Goal: Find specific page/section: Find specific page/section

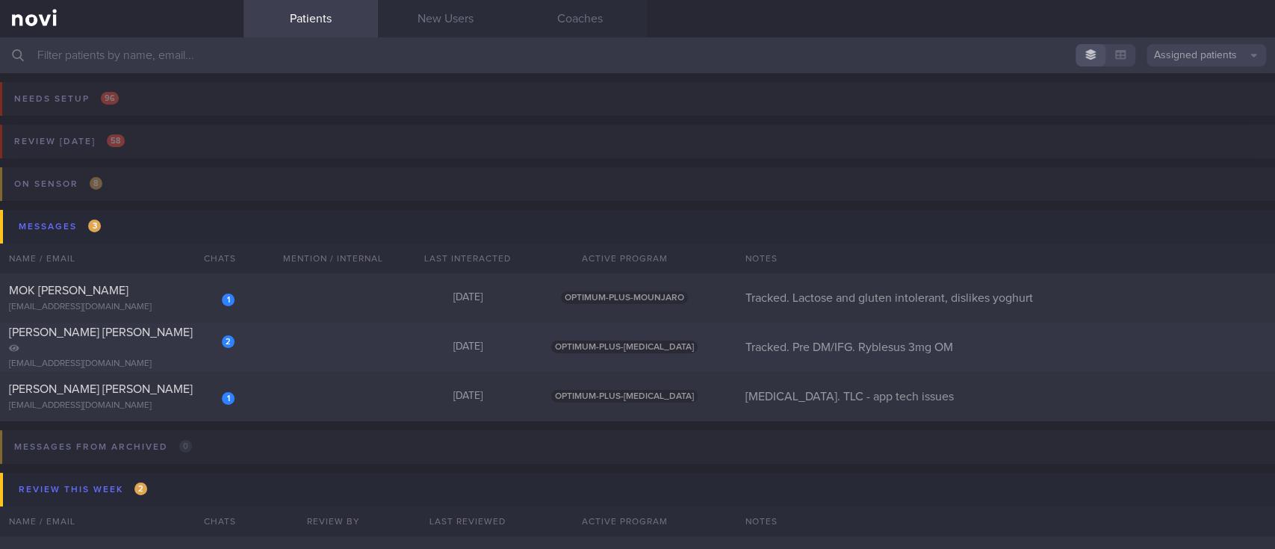
click at [328, 349] on div "2 [PERSON_NAME] [PERSON_NAME] [EMAIL_ADDRESS][DOMAIN_NAME] [DATE] OPTIMUM-PLUS-…" at bounding box center [637, 347] width 1275 height 49
select select "9"
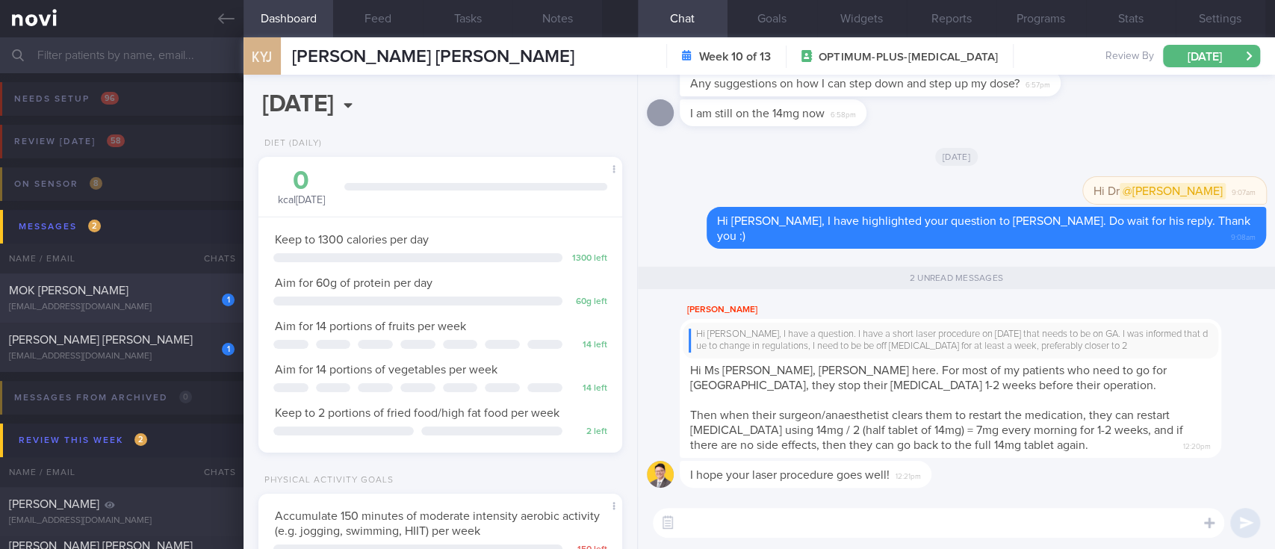
click at [137, 290] on div "MOK [PERSON_NAME]" at bounding box center [120, 290] width 222 height 15
type input "Tracked. Lactose and gluten intolerant, dislikes yoghurt"
select select "8"
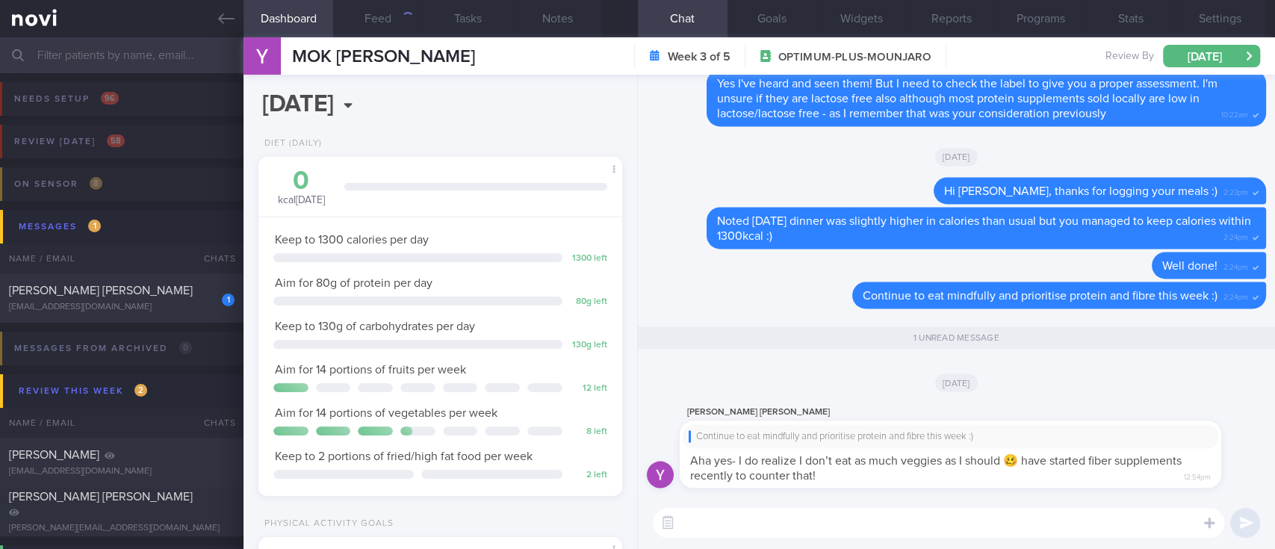
scroll to position [181, 321]
click at [170, 302] on div "[EMAIL_ADDRESS][DOMAIN_NAME]" at bounding box center [121, 307] width 225 height 11
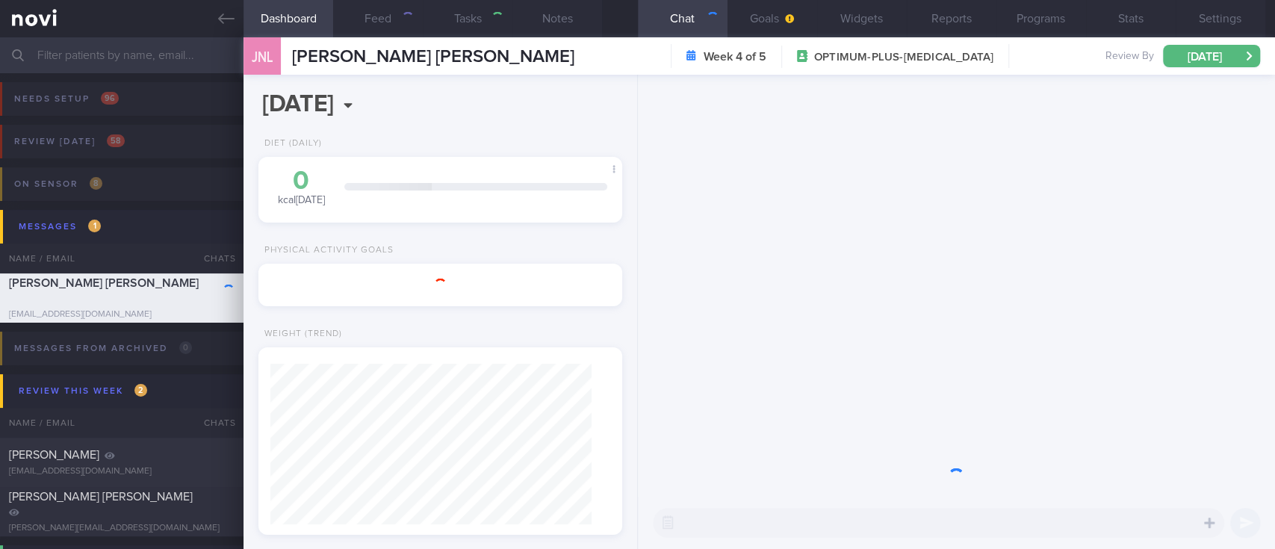
type input "[MEDICAL_DATA]. TLC - app tech issues"
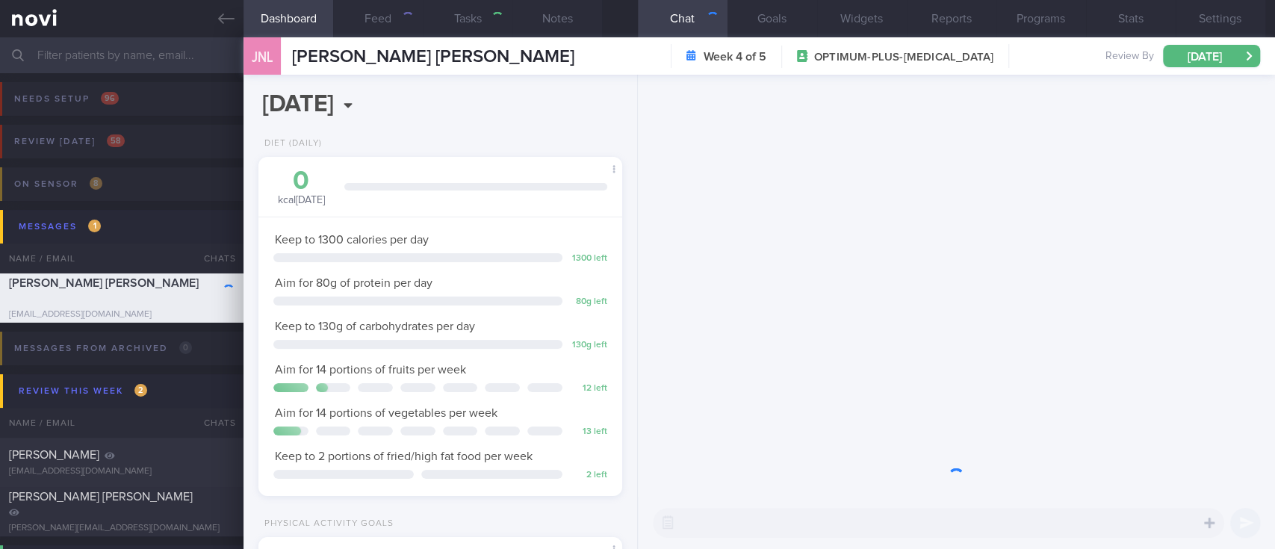
scroll to position [181, 321]
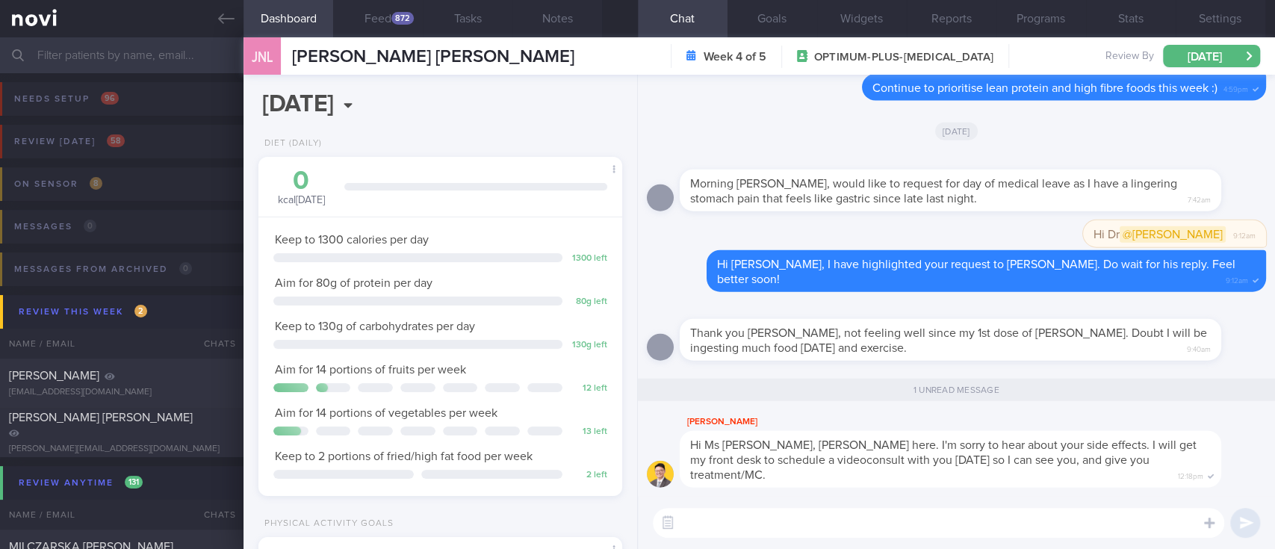
click at [163, 56] on input "text" at bounding box center [637, 55] width 1275 height 36
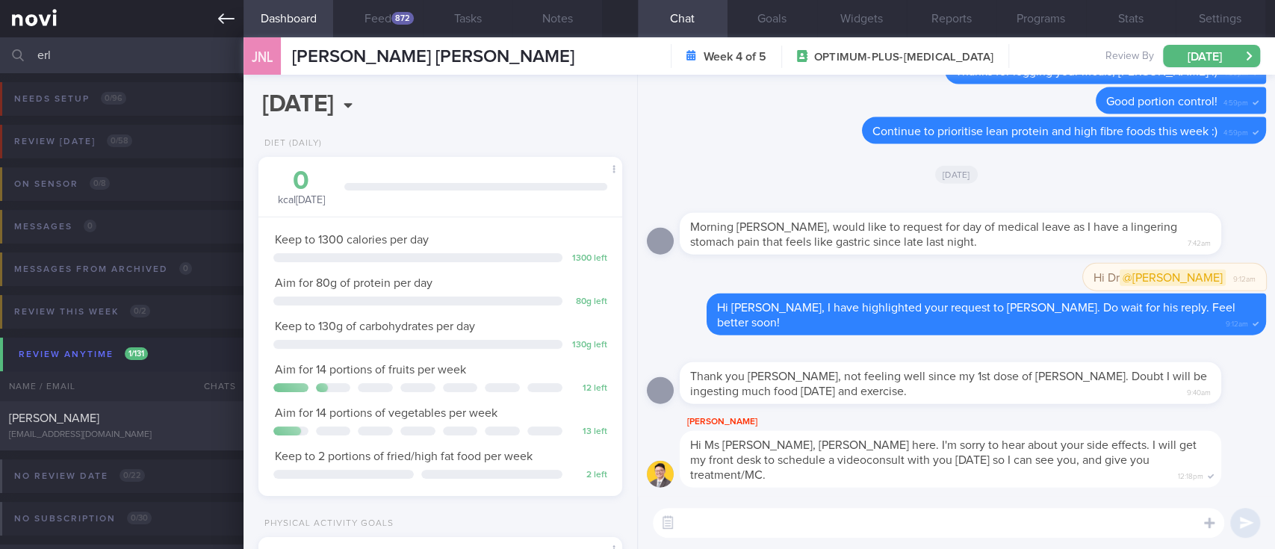
click at [227, 9] on link at bounding box center [121, 18] width 243 height 37
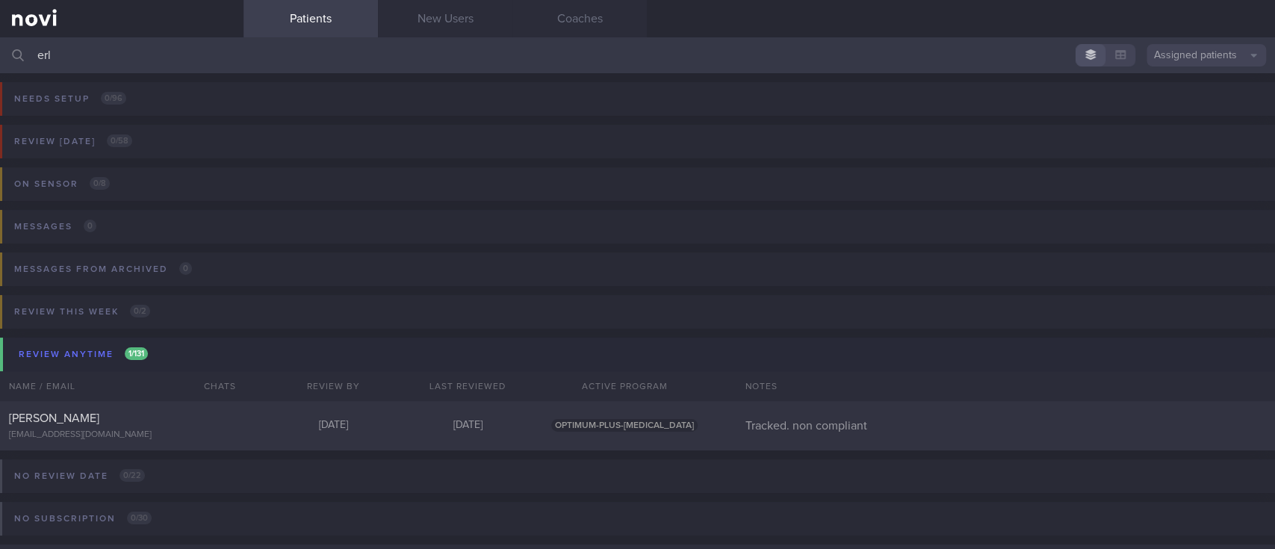
click at [1204, 47] on button "Assigned patients" at bounding box center [1205, 55] width 119 height 22
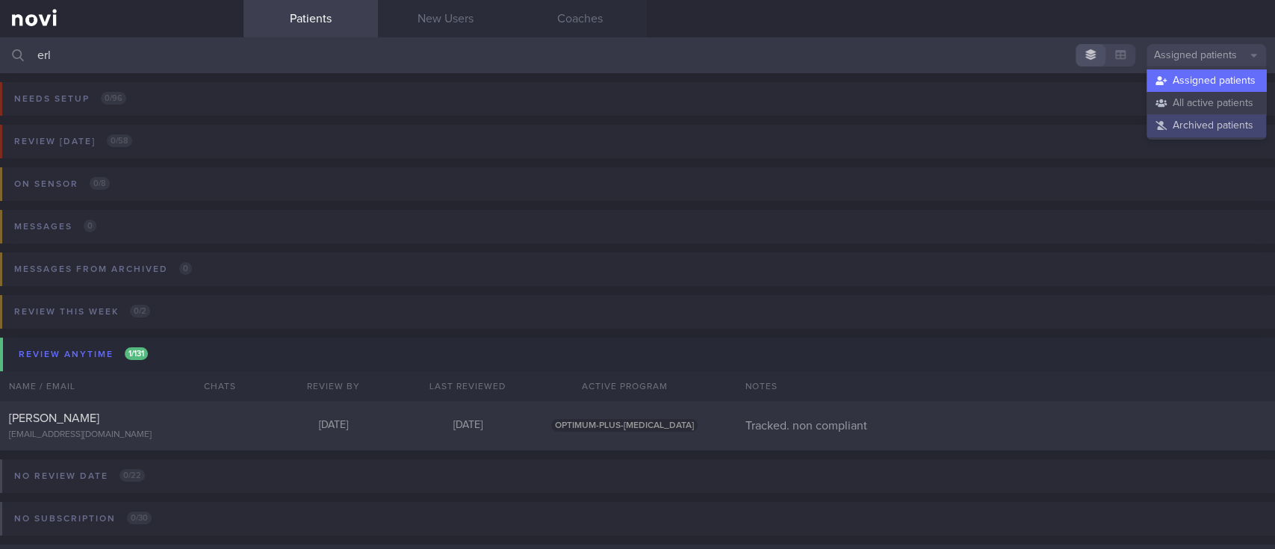
click at [1203, 119] on button "Archived patients" at bounding box center [1205, 125] width 119 height 22
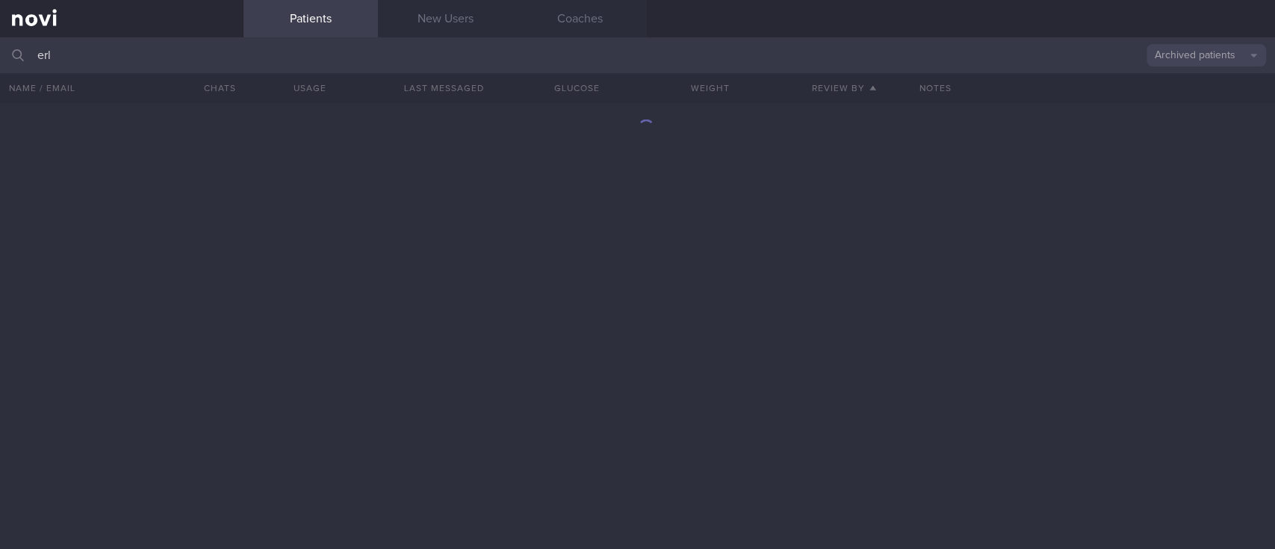
click at [231, 56] on input "erl" at bounding box center [637, 55] width 1275 height 36
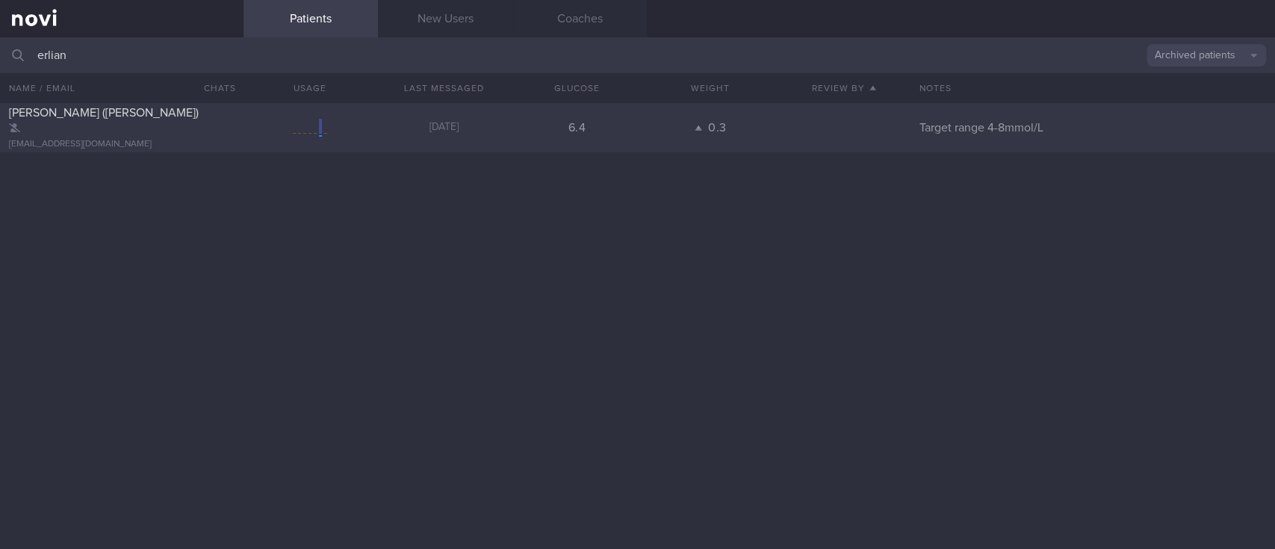
type input "erlian"
click at [286, 128] on div at bounding box center [310, 128] width 134 height 19
select select "8"
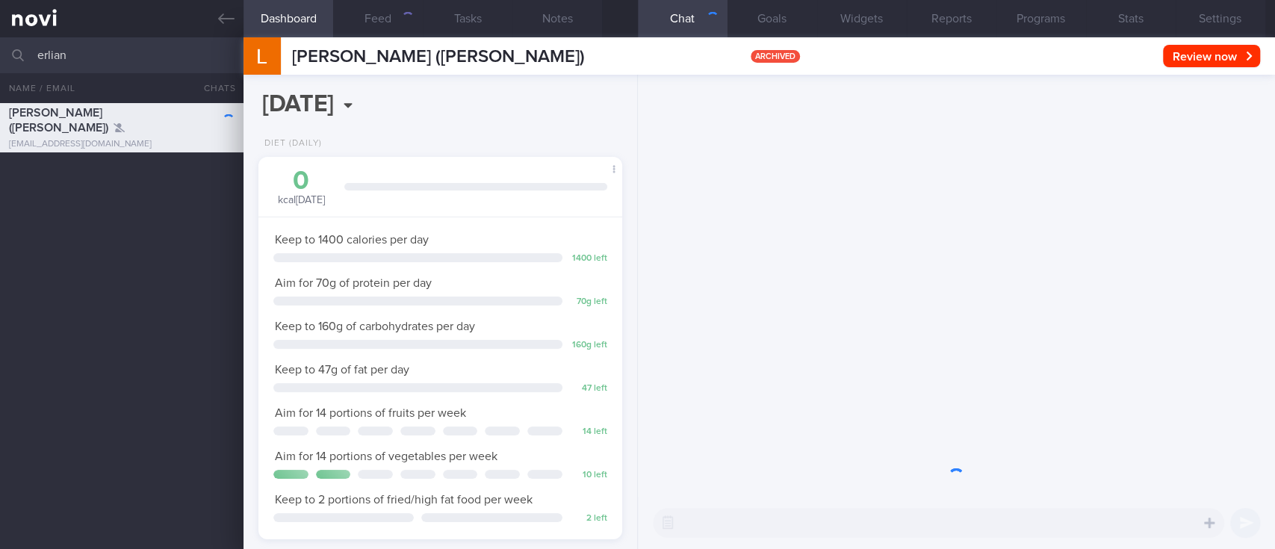
scroll to position [181, 321]
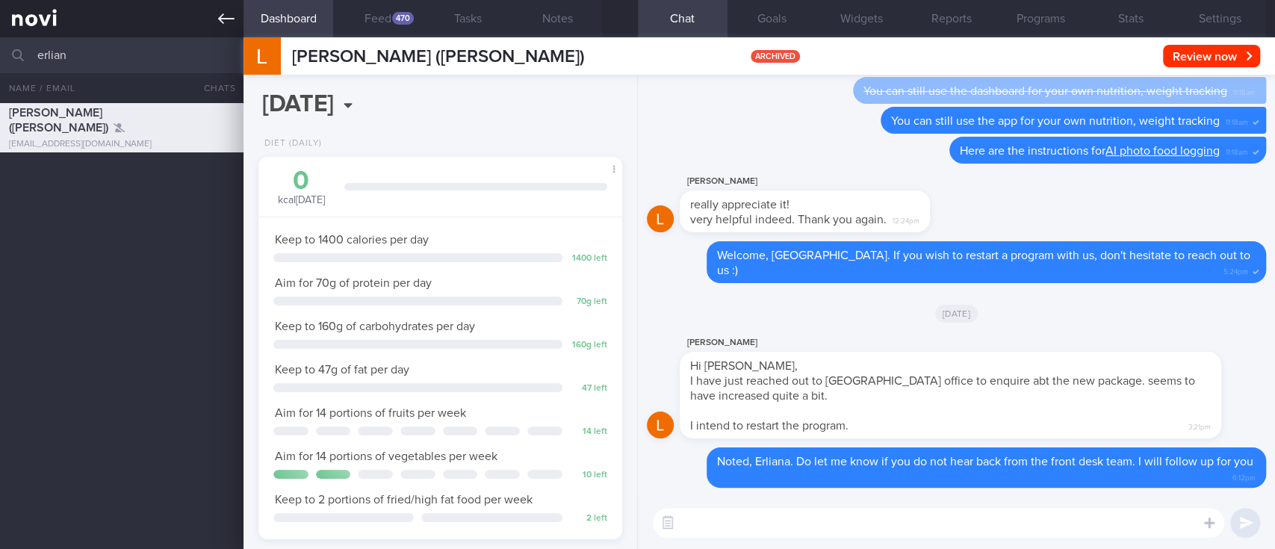
click at [220, 16] on icon at bounding box center [226, 18] width 16 height 16
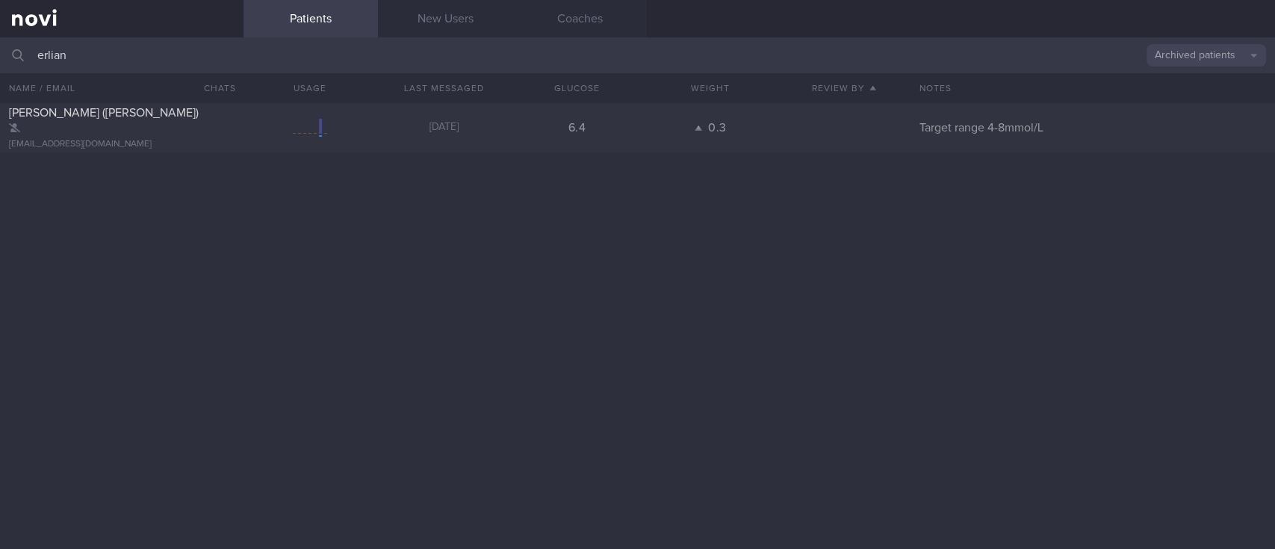
click at [1196, 52] on button "Archived patients" at bounding box center [1205, 55] width 119 height 22
click at [1194, 78] on button "Assigned patients" at bounding box center [1205, 80] width 119 height 22
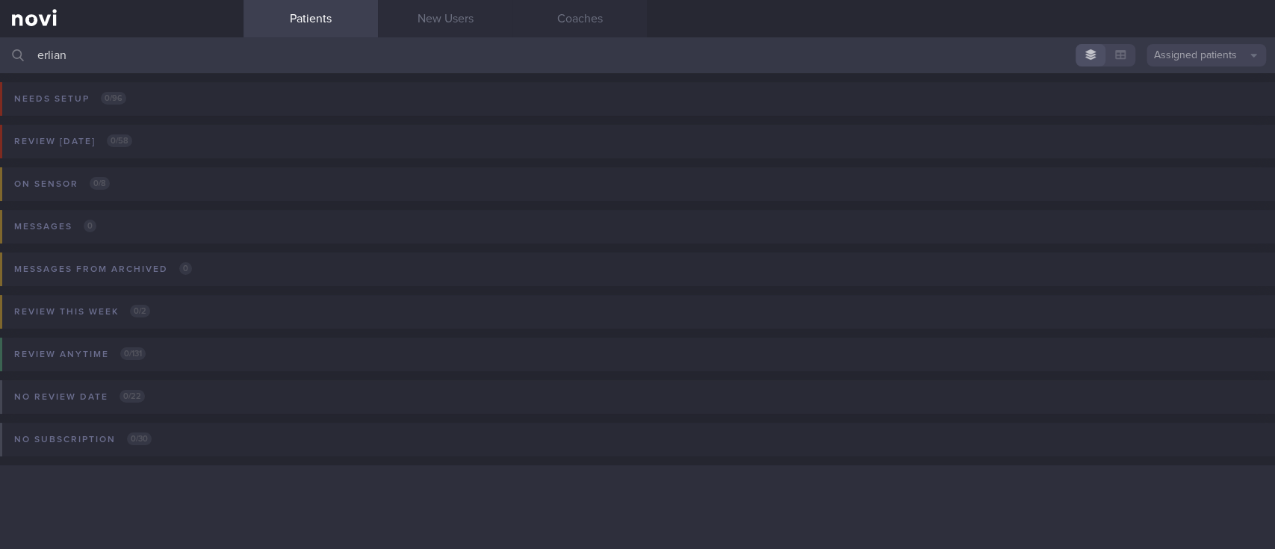
click at [848, 478] on div "Needs setup 0 / 96 Name / Email Chats Setup tasks needed Review [DATE] 0 / 58 N…" at bounding box center [637, 289] width 1275 height 432
drag, startPoint x: 448, startPoint y: 54, endPoint x: 0, endPoint y: 52, distance: 448.0
click at [0, 52] on input "erlian" at bounding box center [637, 55] width 1275 height 36
